Goal: Find specific page/section: Find specific page/section

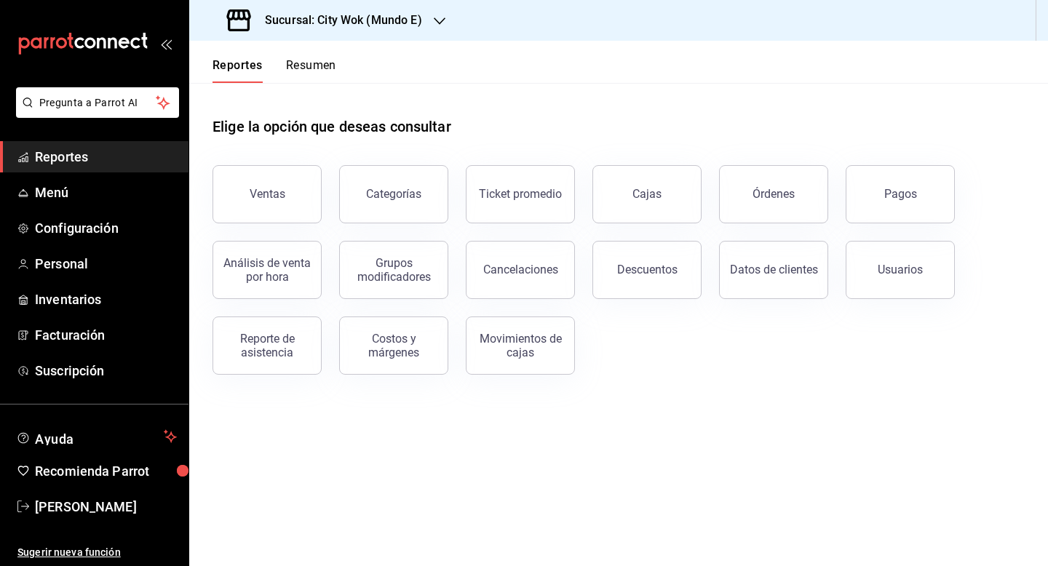
click at [308, 67] on button "Resumen" at bounding box center [311, 70] width 50 height 25
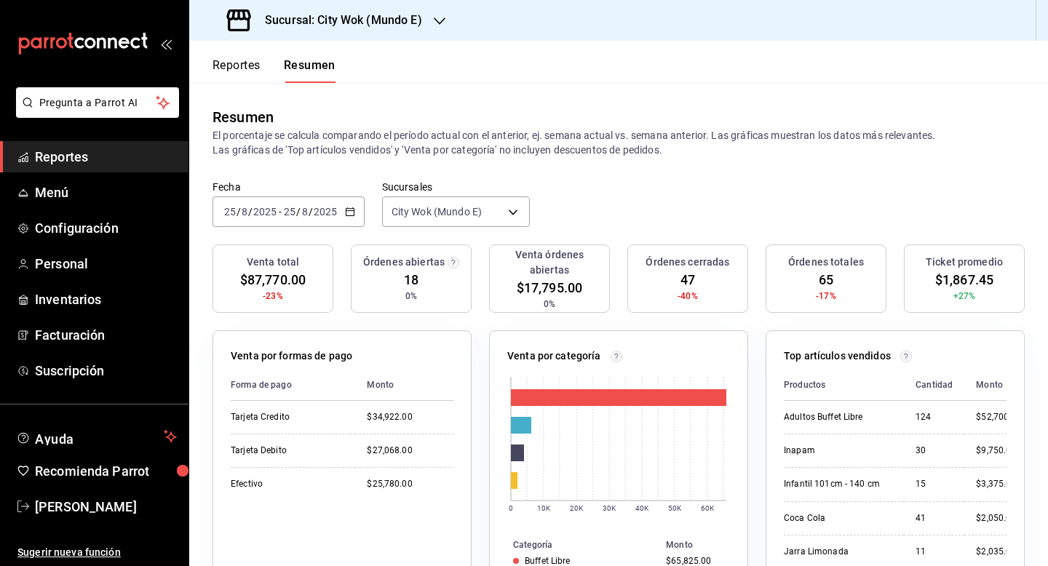
click at [367, 31] on div "Sucursal: City Wok (Mundo E)" at bounding box center [326, 20] width 250 height 41
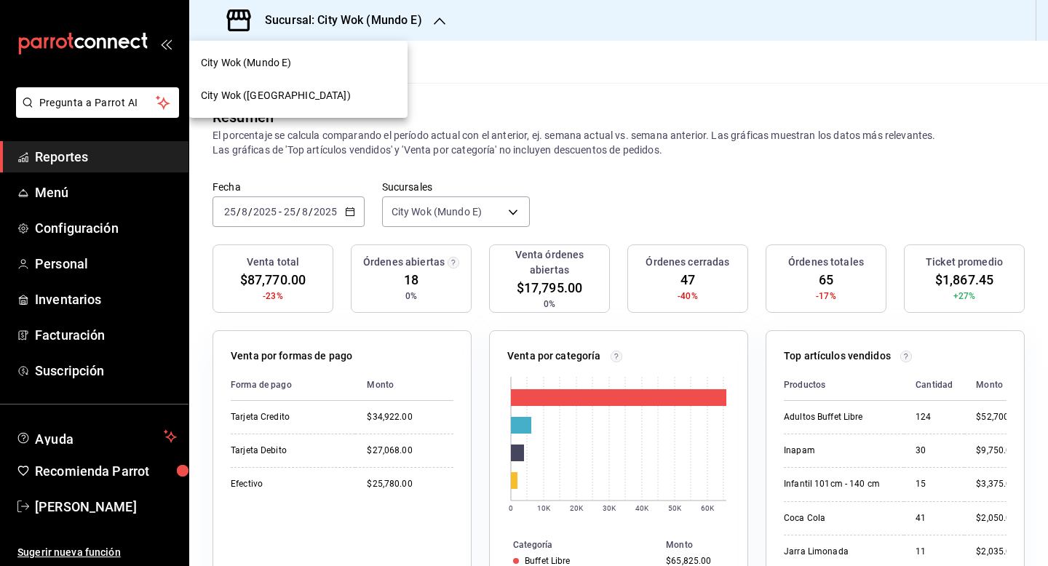
click at [348, 91] on div "City Wok ([GEOGRAPHIC_DATA])" at bounding box center [298, 95] width 195 height 15
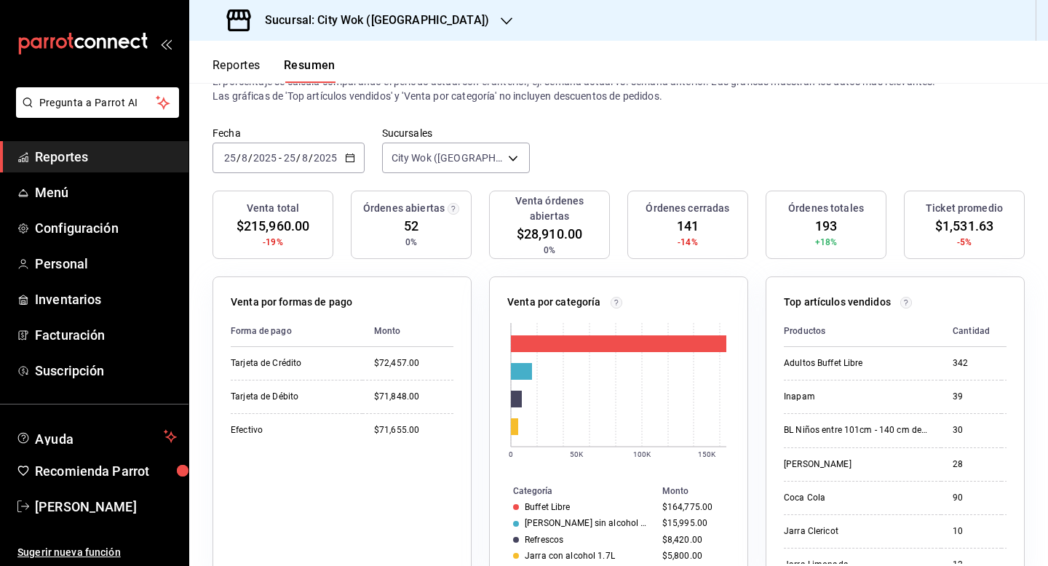
scroll to position [64, 0]
